Goal: Communication & Community: Answer question/provide support

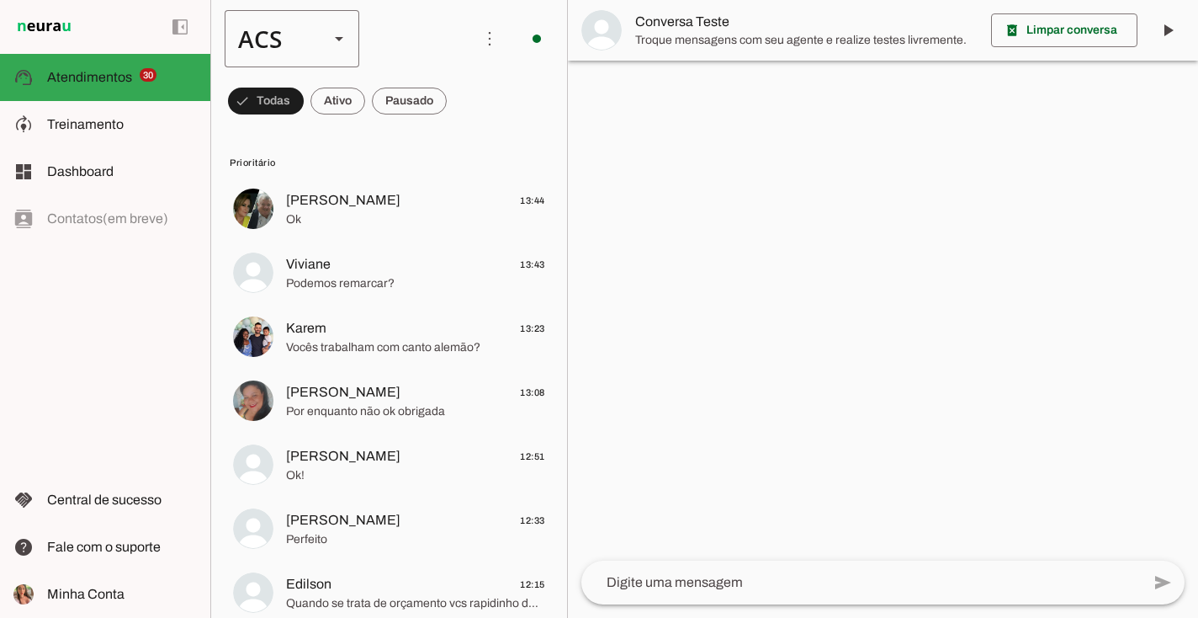
click at [291, 14] on div "ACS" at bounding box center [270, 38] width 91 height 57
click at [449, 119] on md-item "Colaboradora 1" at bounding box center [516, 107] width 135 height 47
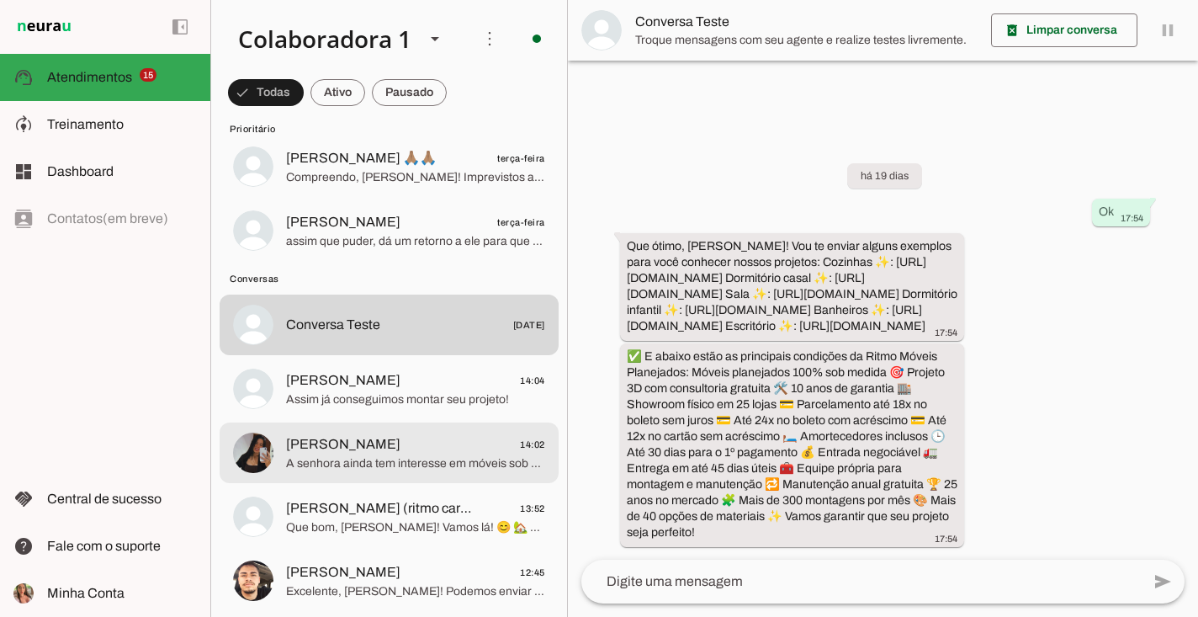
scroll to position [1745, 0]
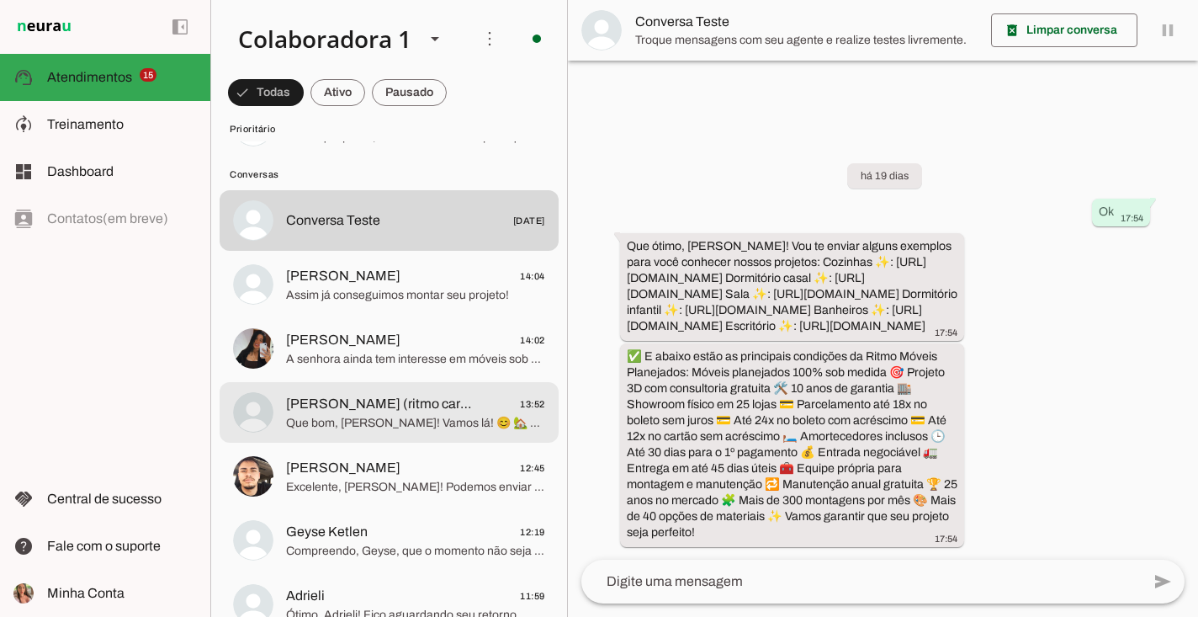
click at [385, 405] on span "[PERSON_NAME] (ritmo caragua)" at bounding box center [379, 404] width 186 height 20
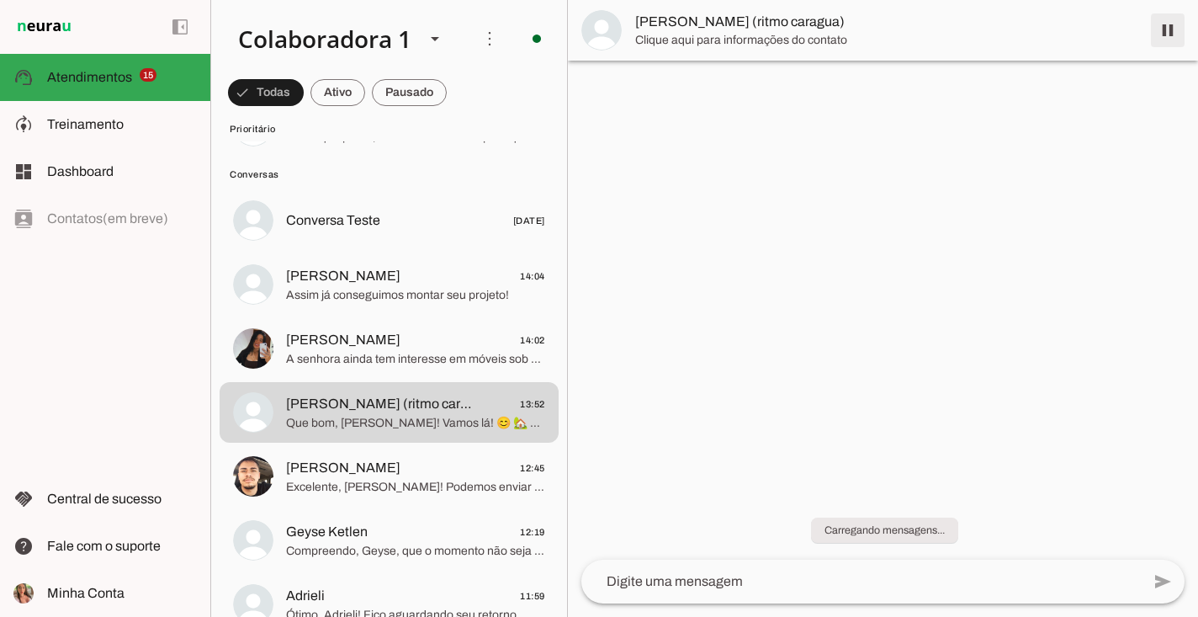
click at [1164, 29] on span at bounding box center [1168, 30] width 40 height 40
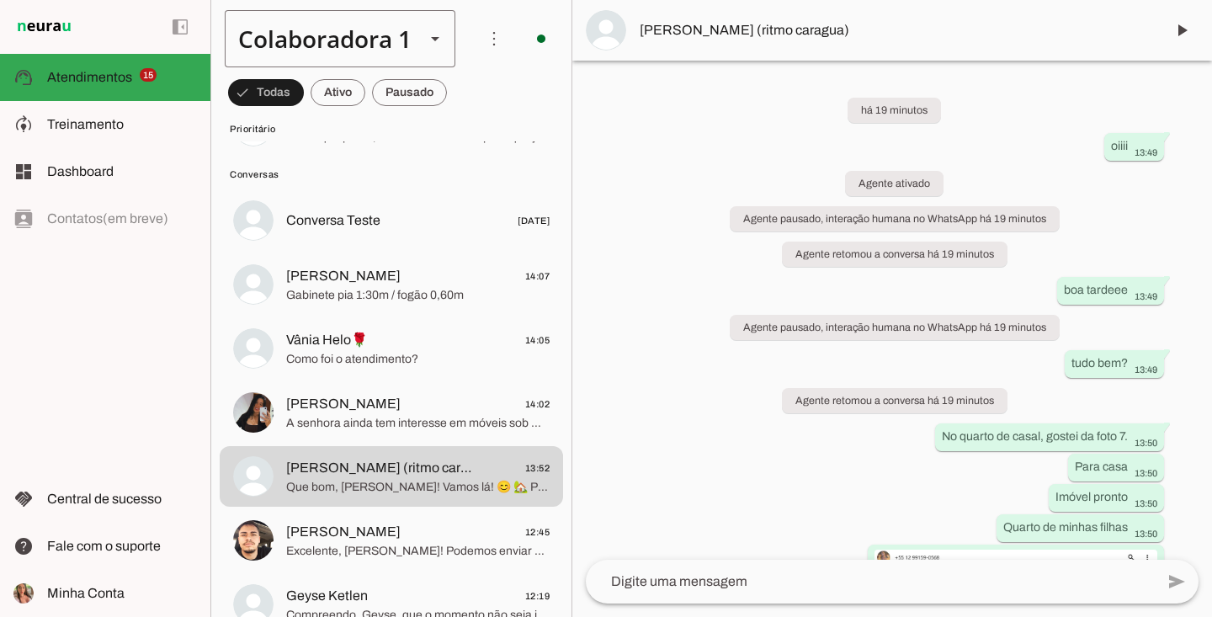
click at [377, 28] on div "Colaboradora 1" at bounding box center [318, 38] width 187 height 57
click at [382, 46] on div "Colaboradora 1" at bounding box center [318, 38] width 187 height 57
click at [437, 40] on polygon at bounding box center [435, 39] width 8 height 4
click at [438, 31] on slot at bounding box center [435, 39] width 20 height 20
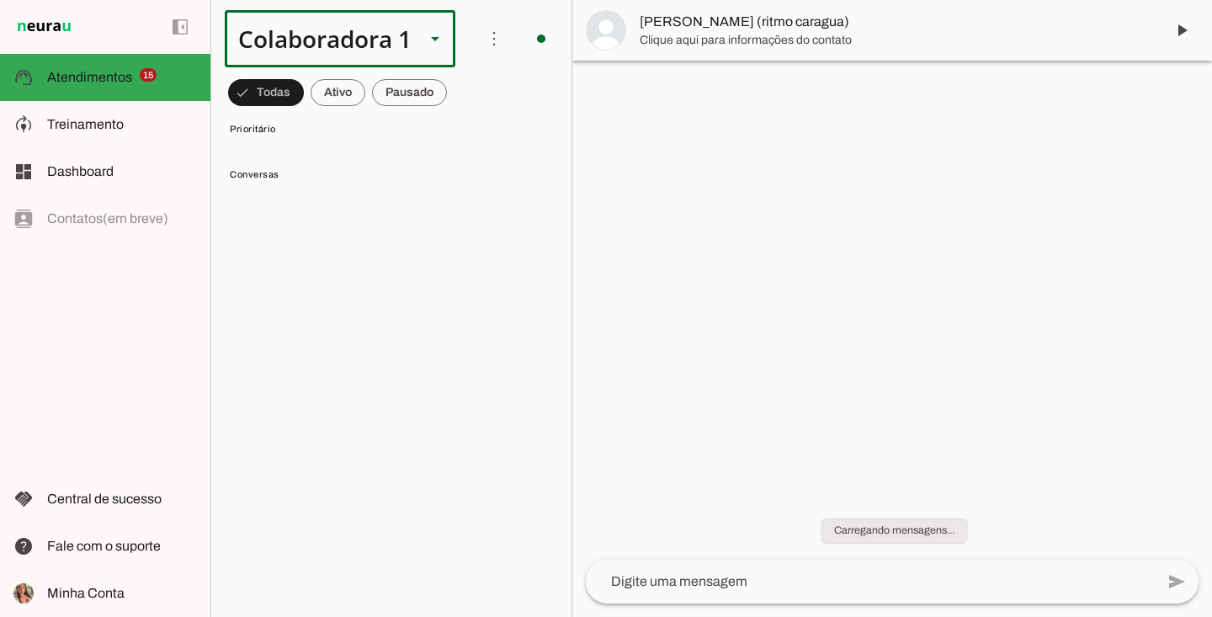
click at [430, 32] on slot at bounding box center [435, 39] width 20 height 20
click at [379, 47] on div "Colaboradora 1" at bounding box center [318, 38] width 187 height 57
click at [109, 122] on span "Treinamento" at bounding box center [85, 124] width 77 height 14
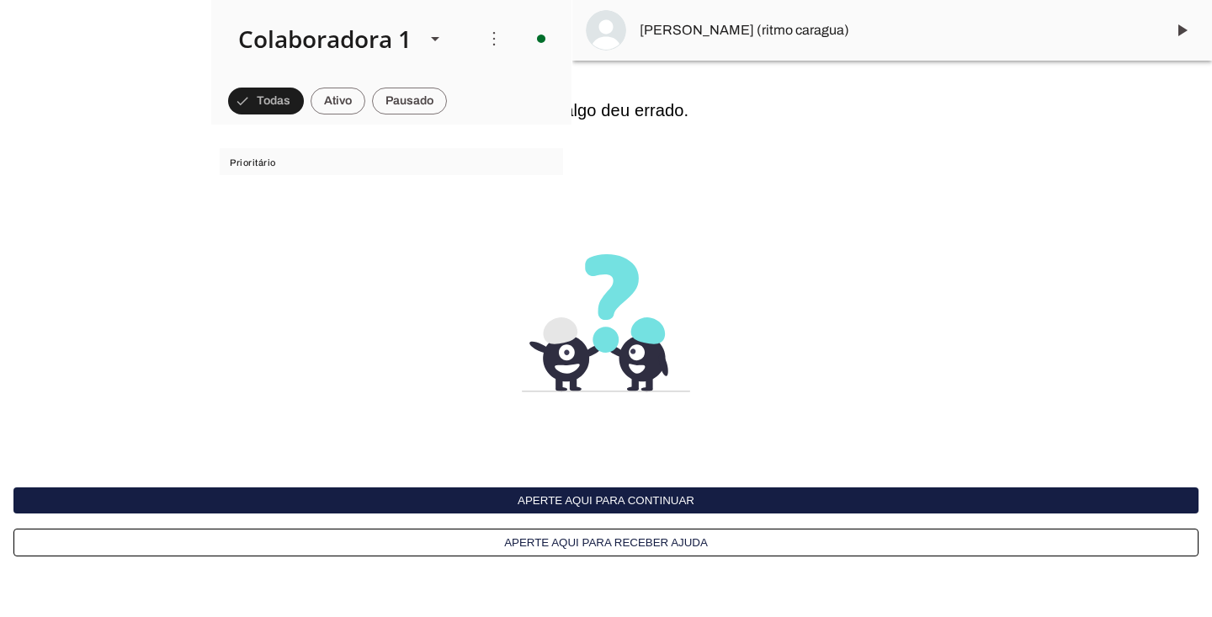
click at [648, 507] on button "Aperte aqui para continuar" at bounding box center [605, 500] width 1185 height 26
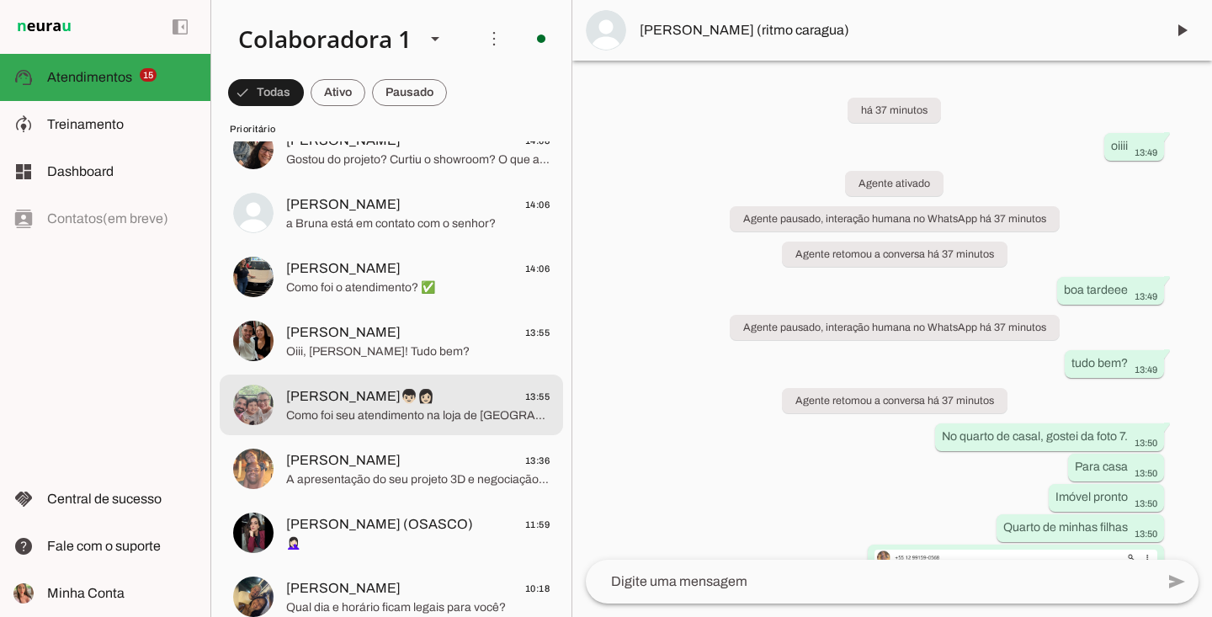
scroll to position [169, 0]
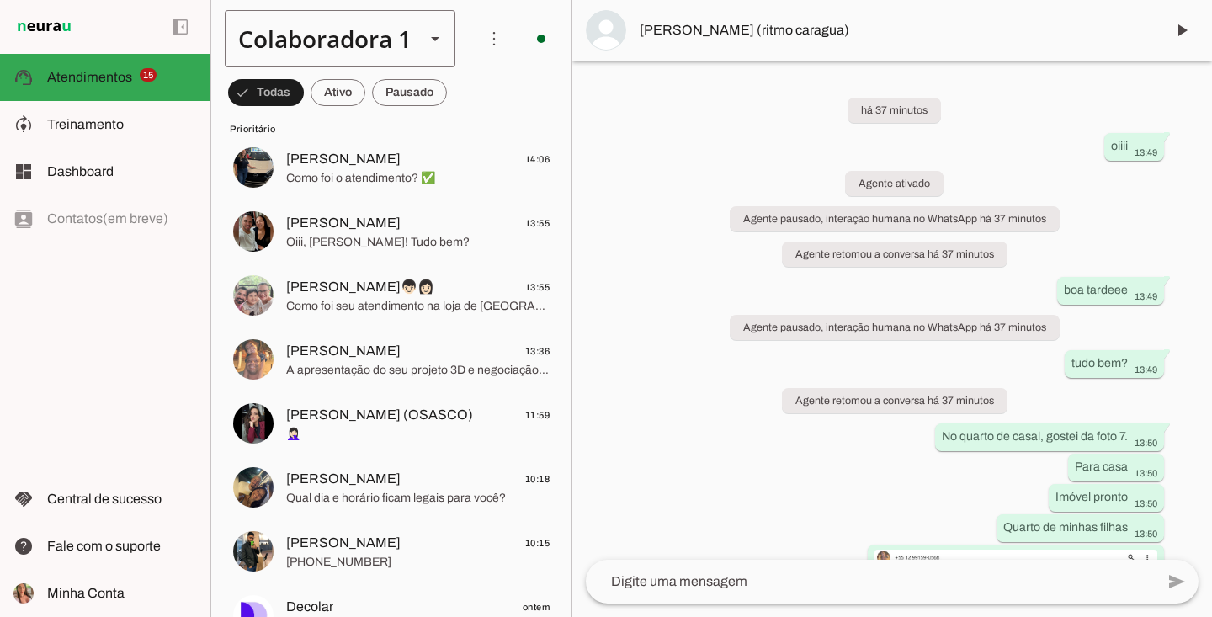
click at [371, 52] on div "Colaboradora 1" at bounding box center [318, 38] width 187 height 57
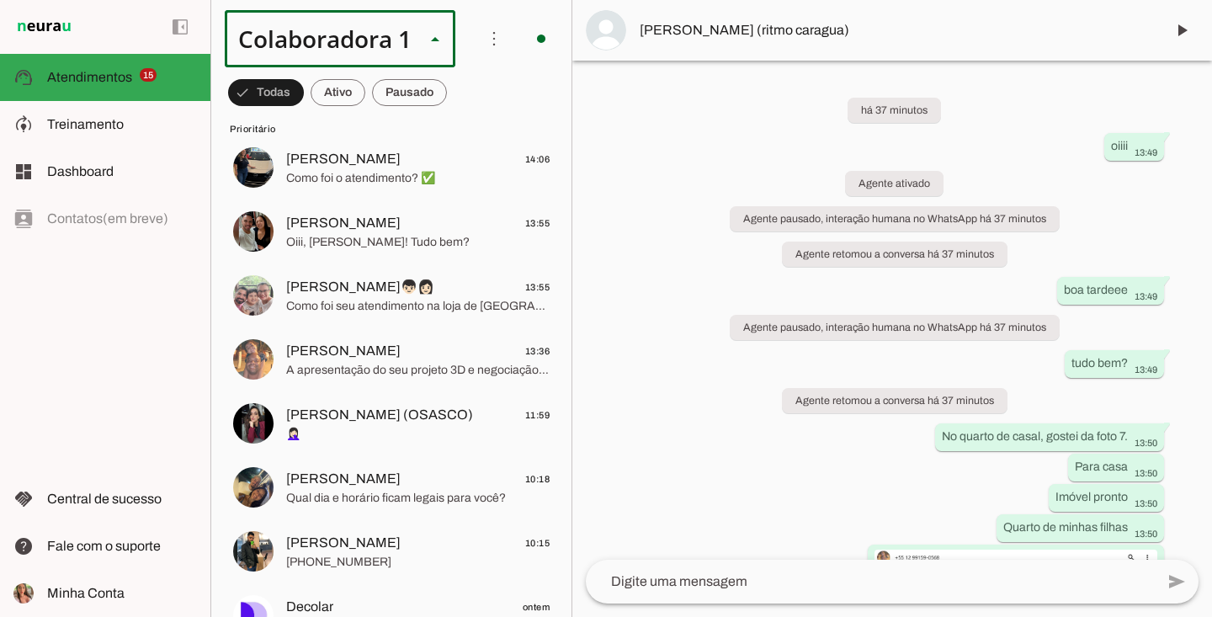
scroll to position [0, 0]
click at [463, 118] on slot at bounding box center [565, 108] width 205 height 20
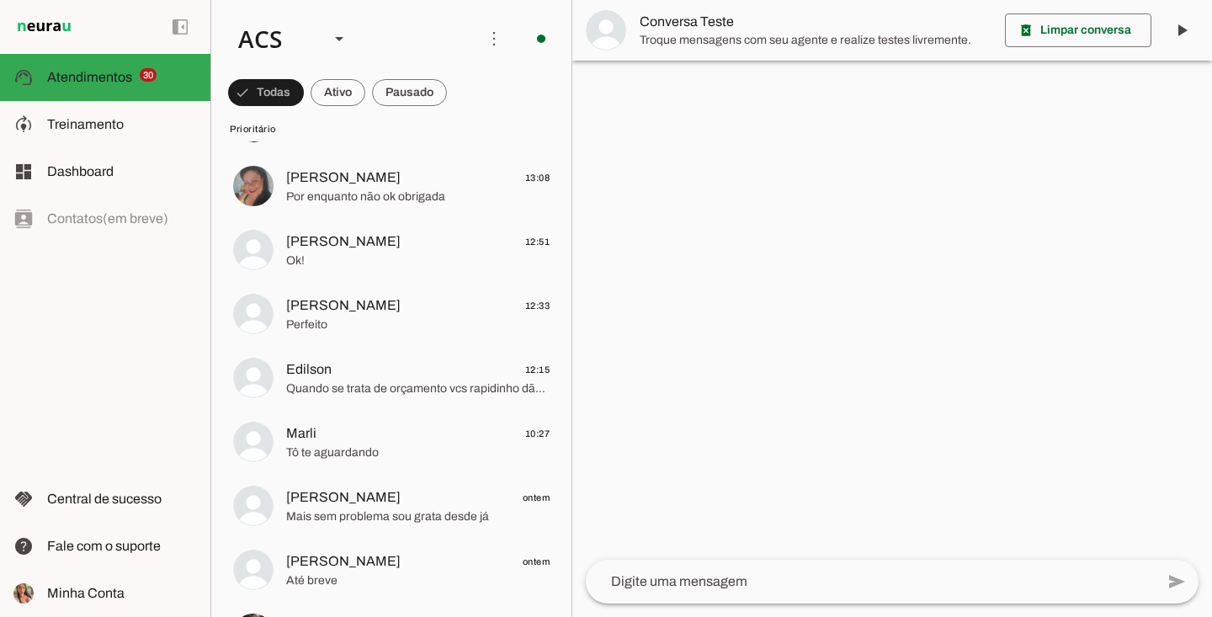
scroll to position [432, 0]
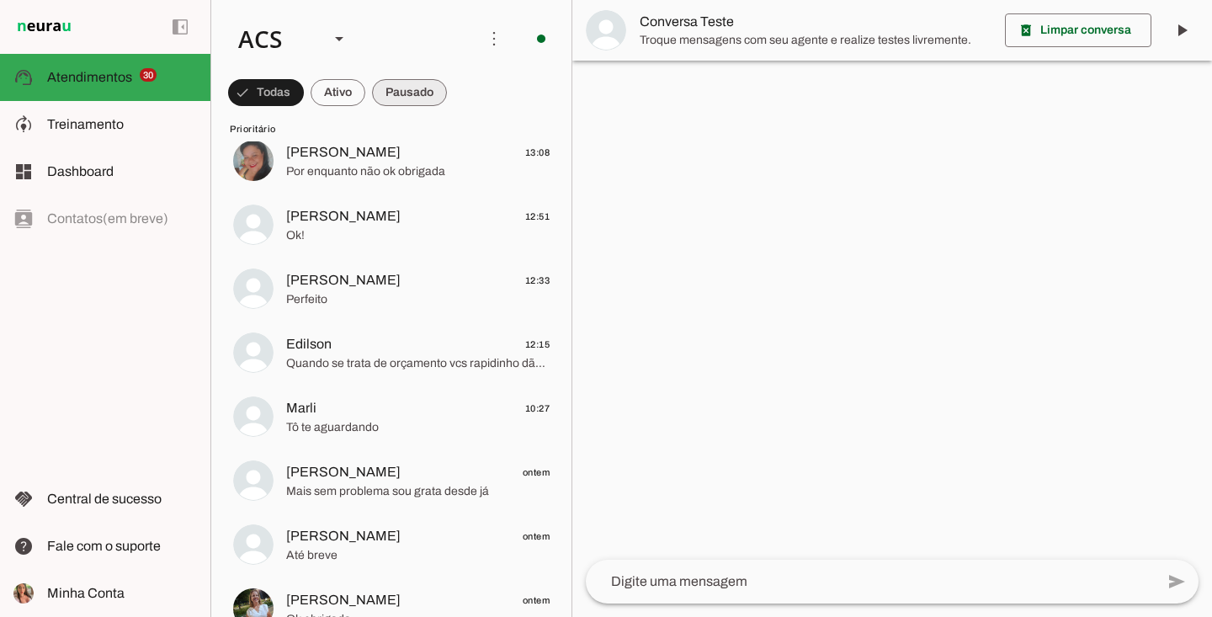
click at [304, 87] on span at bounding box center [266, 92] width 76 height 40
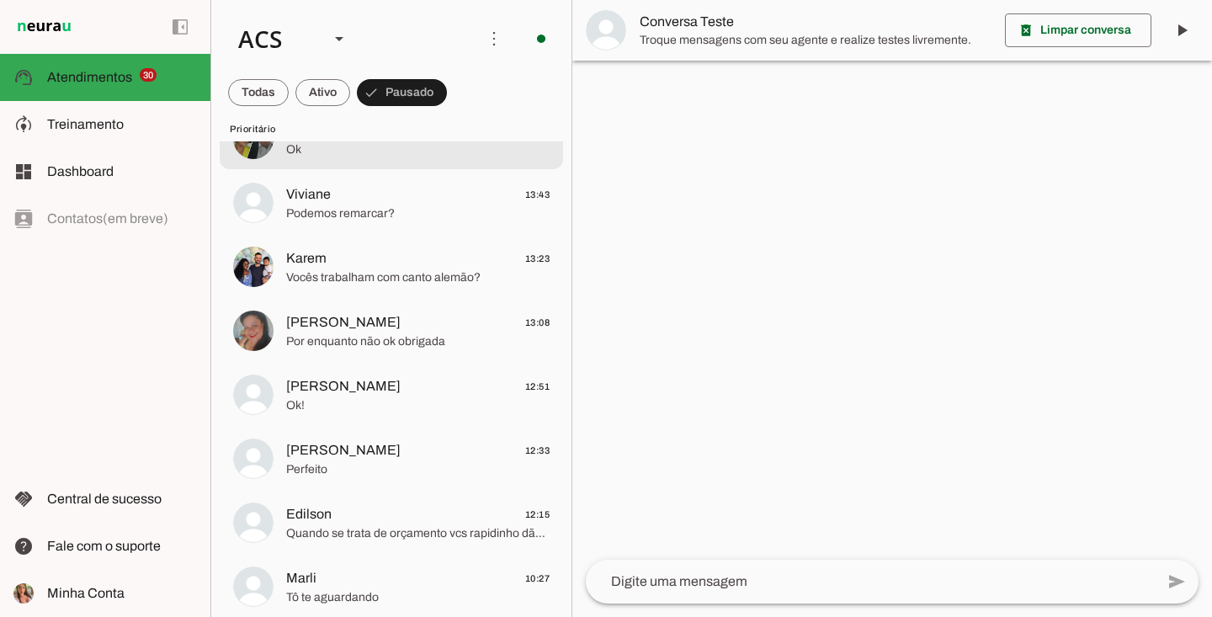
scroll to position [0, 0]
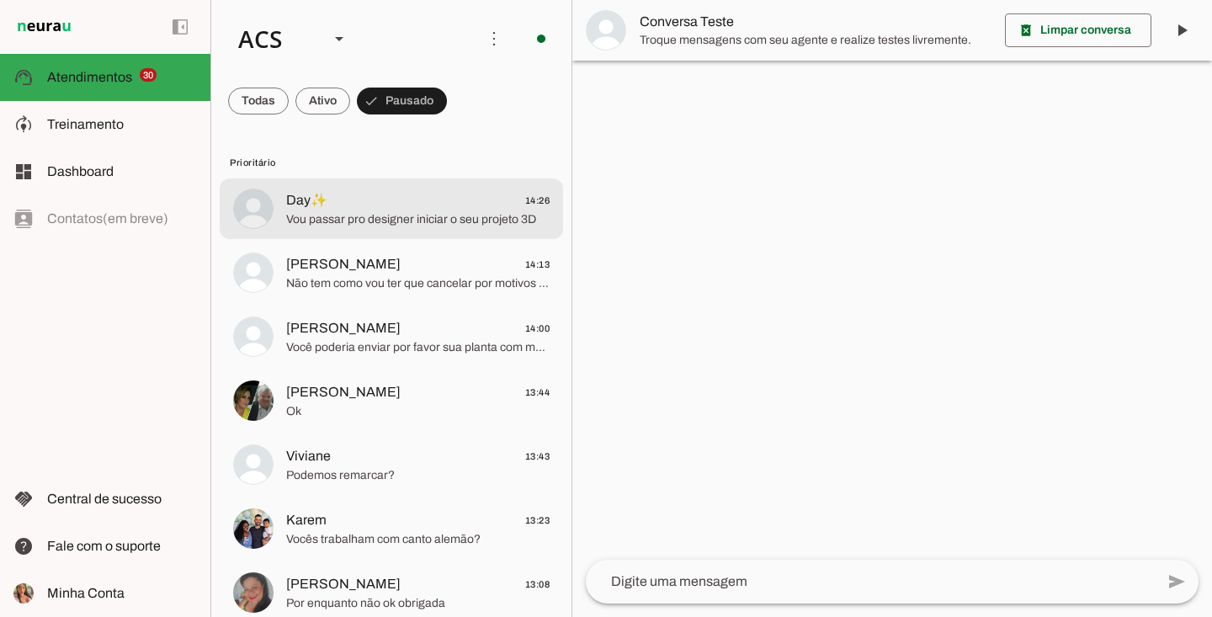
click at [390, 205] on span "Day✨ 14:26" at bounding box center [417, 200] width 263 height 21
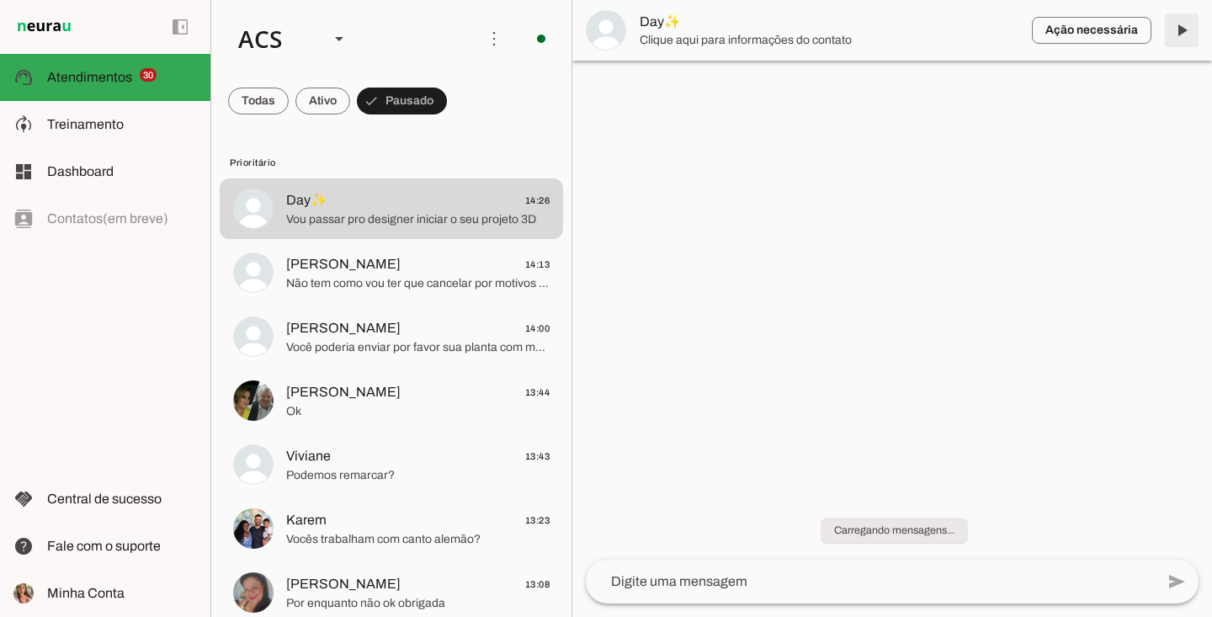
click at [1180, 36] on span at bounding box center [1181, 30] width 40 height 40
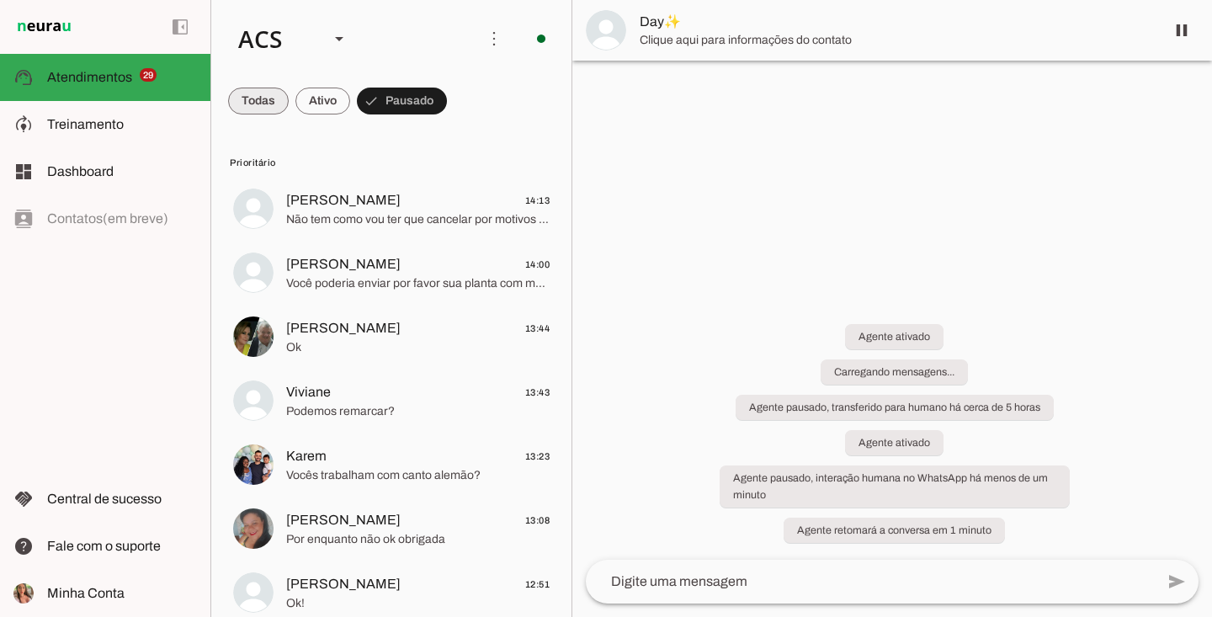
click at [276, 91] on span at bounding box center [258, 101] width 61 height 40
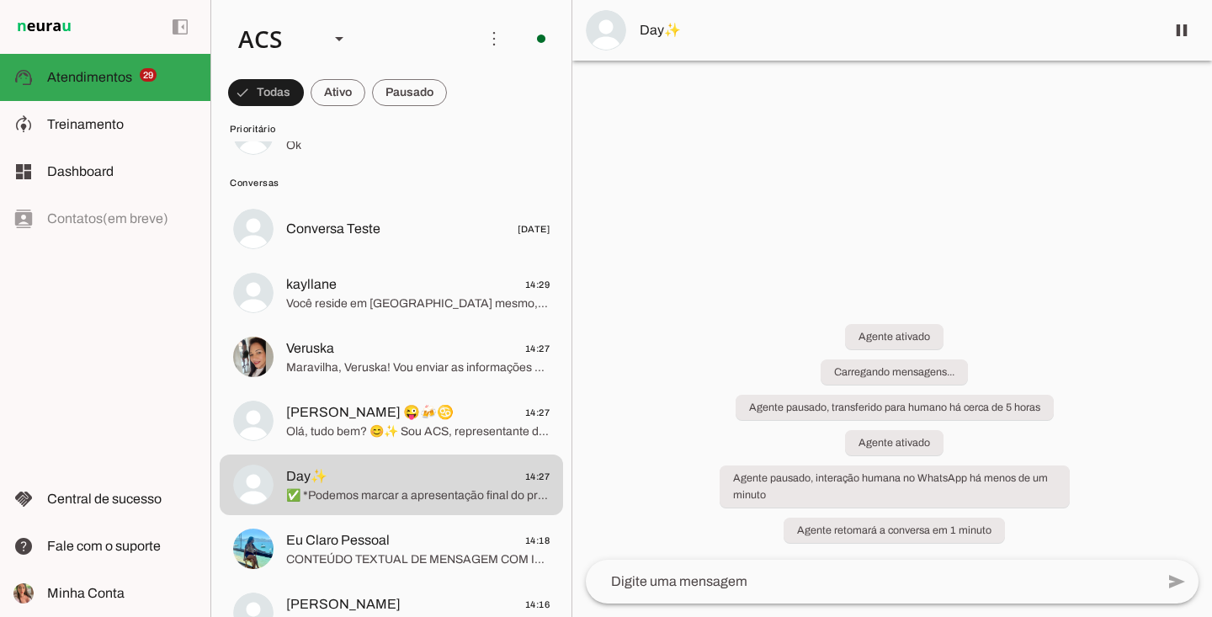
scroll to position [2285, 0]
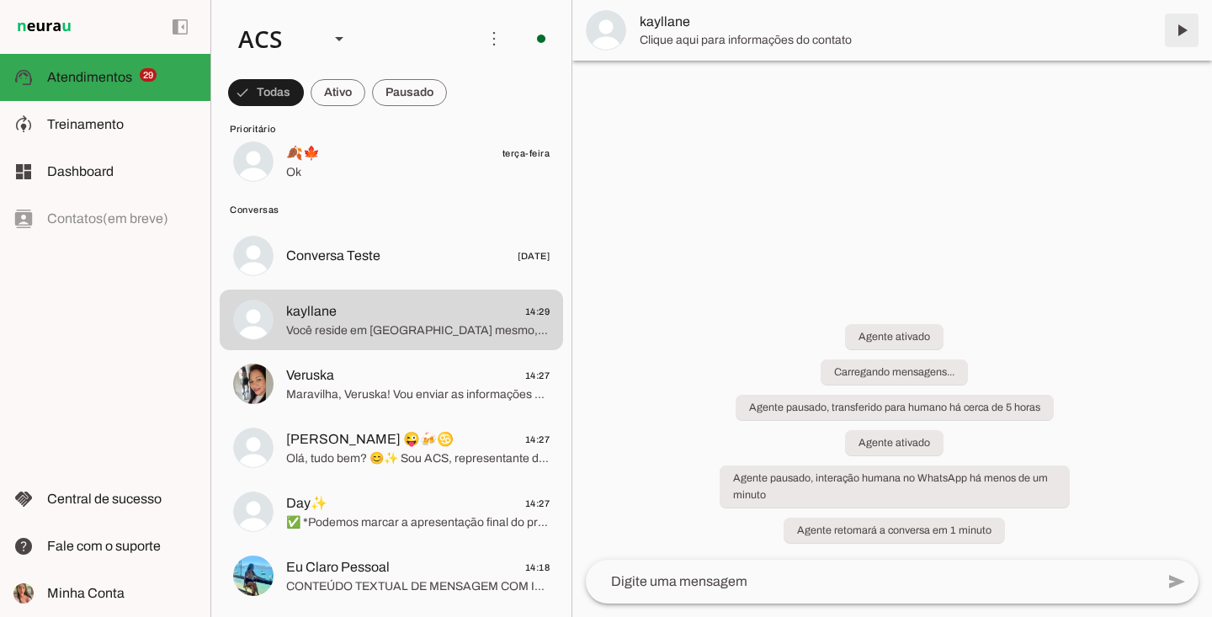
click at [1191, 28] on span at bounding box center [1181, 30] width 40 height 40
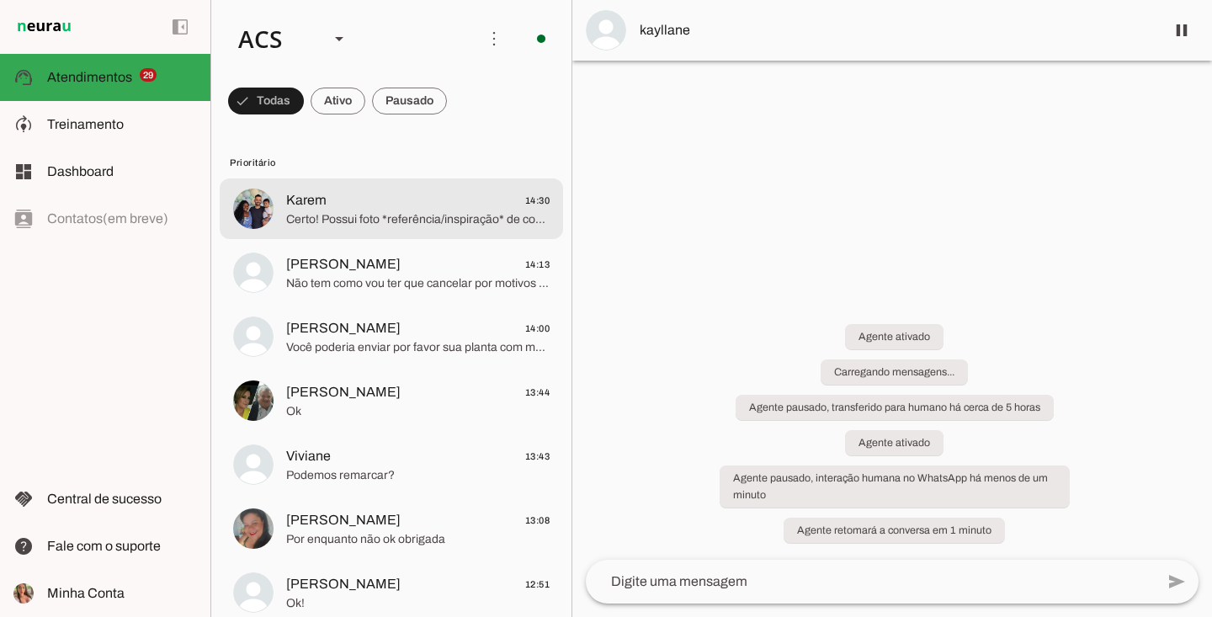
click at [405, 208] on span "Karem 14:30" at bounding box center [417, 200] width 263 height 21
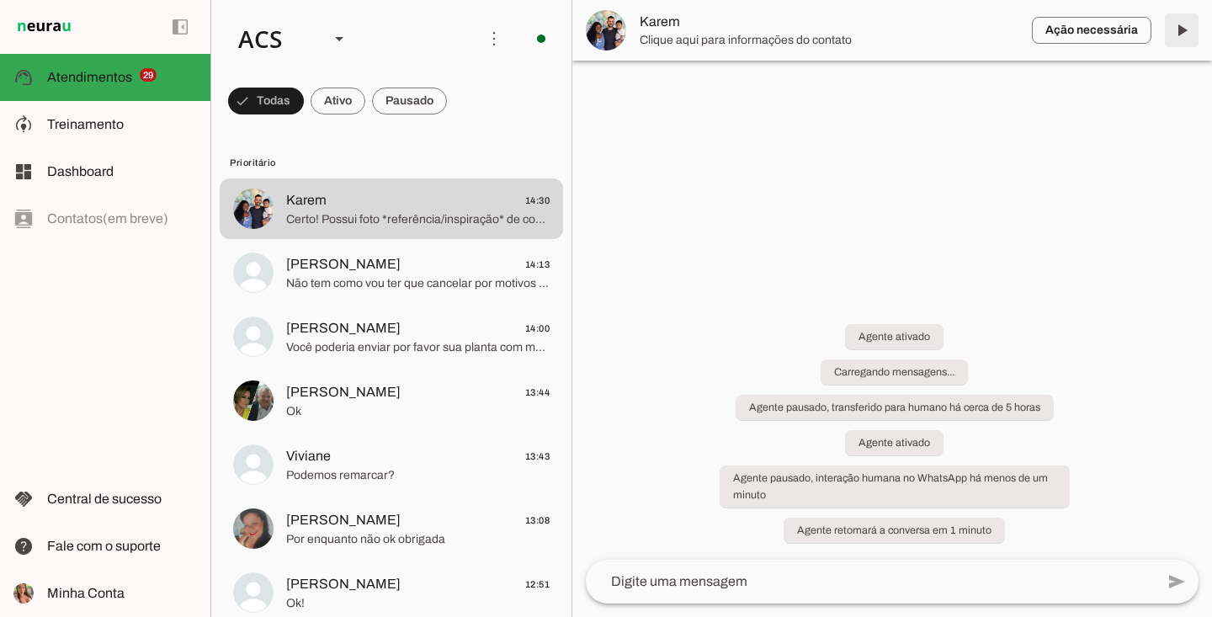
click at [1187, 30] on span at bounding box center [1181, 30] width 40 height 40
